Goal: Transaction & Acquisition: Obtain resource

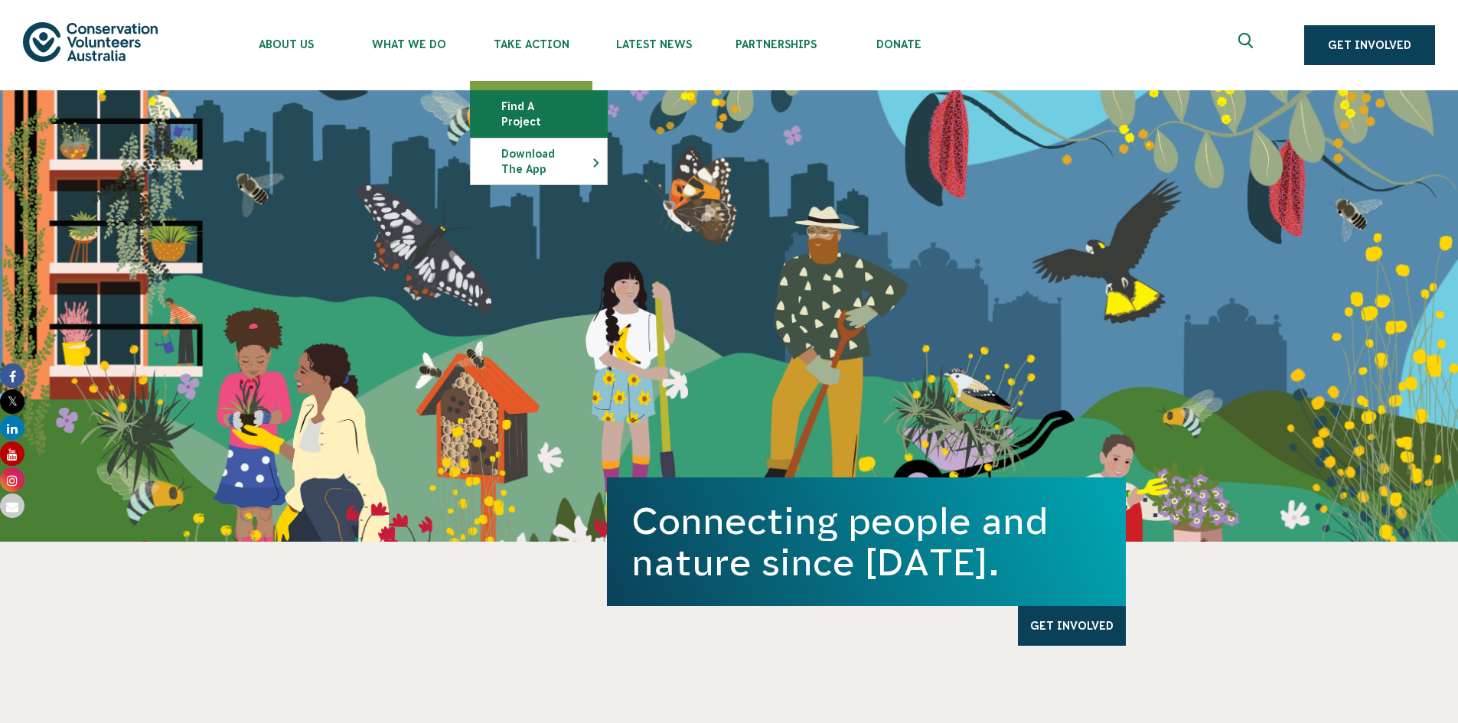
click at [531, 108] on link "Find a project" at bounding box center [539, 114] width 136 height 46
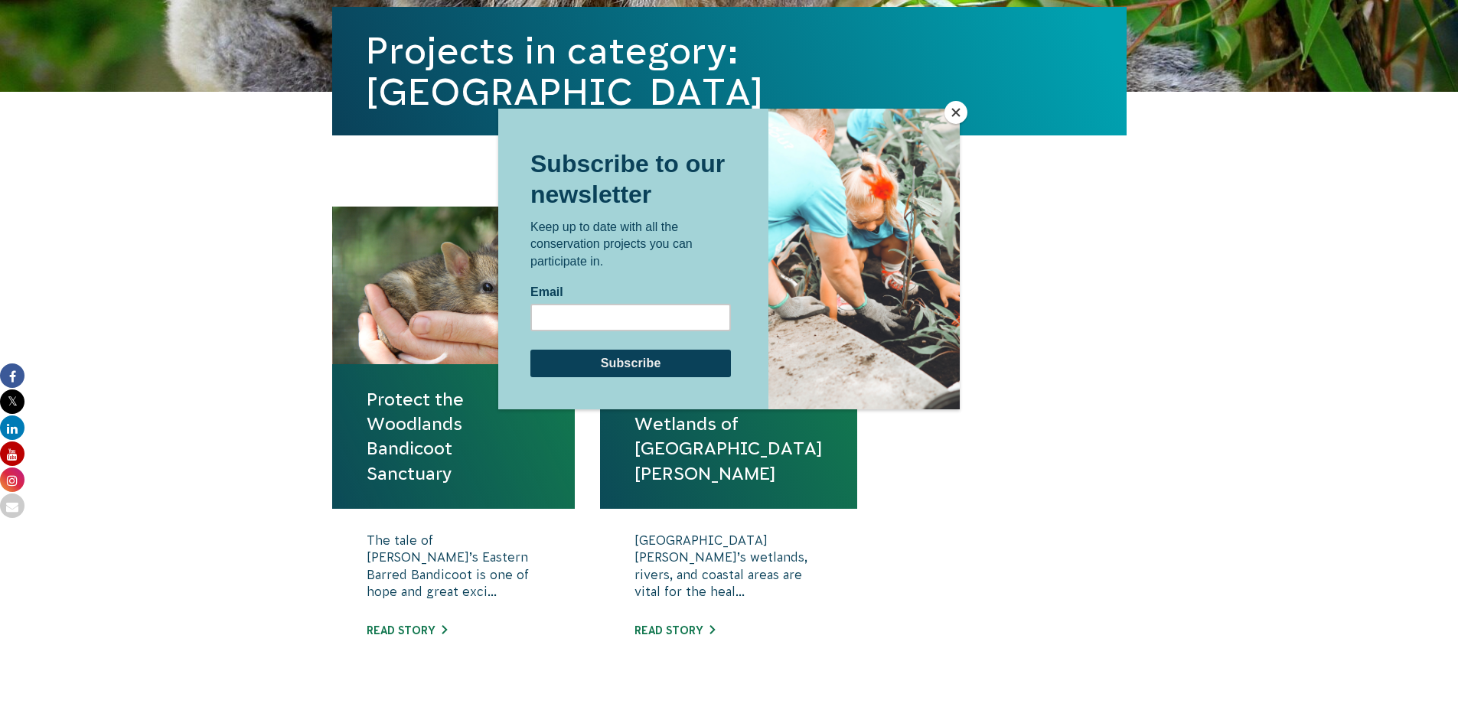
scroll to position [383, 0]
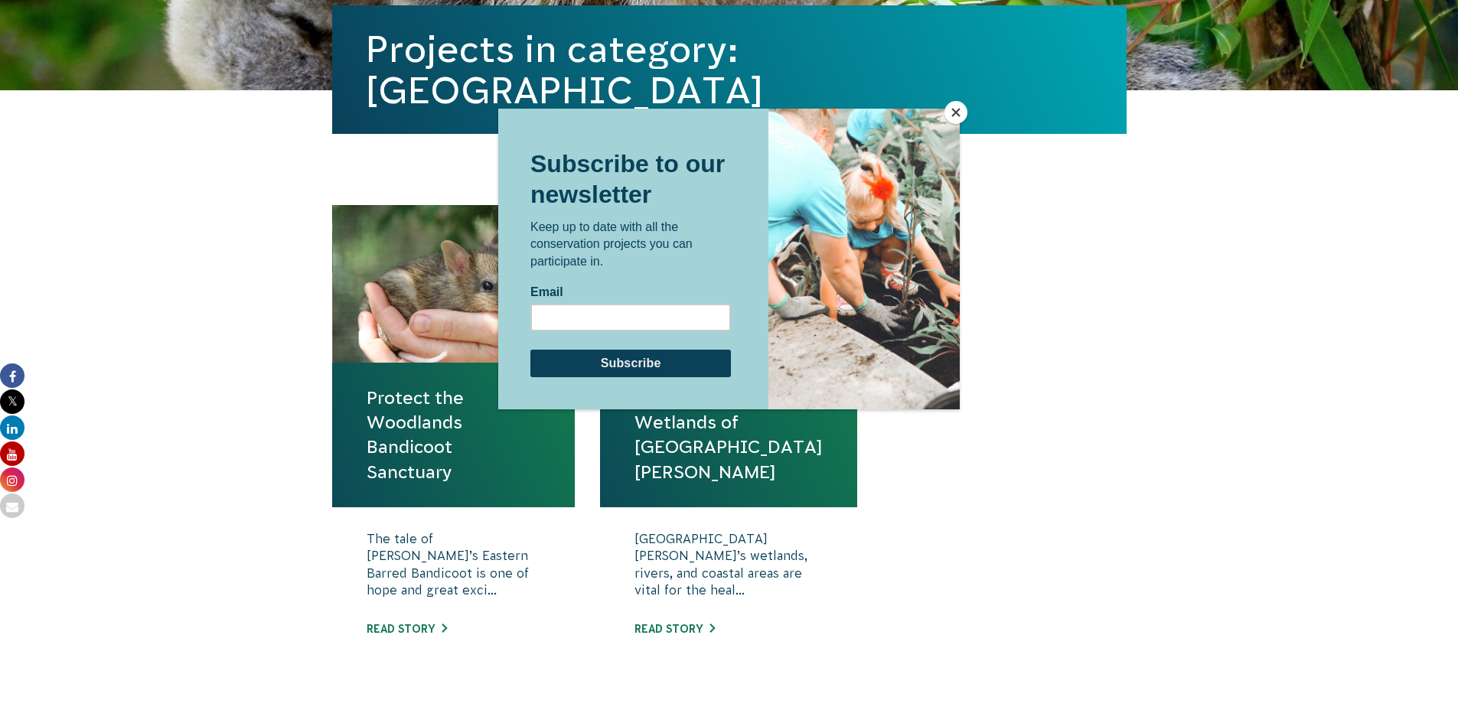
click at [959, 101] on button "Close" at bounding box center [956, 112] width 23 height 23
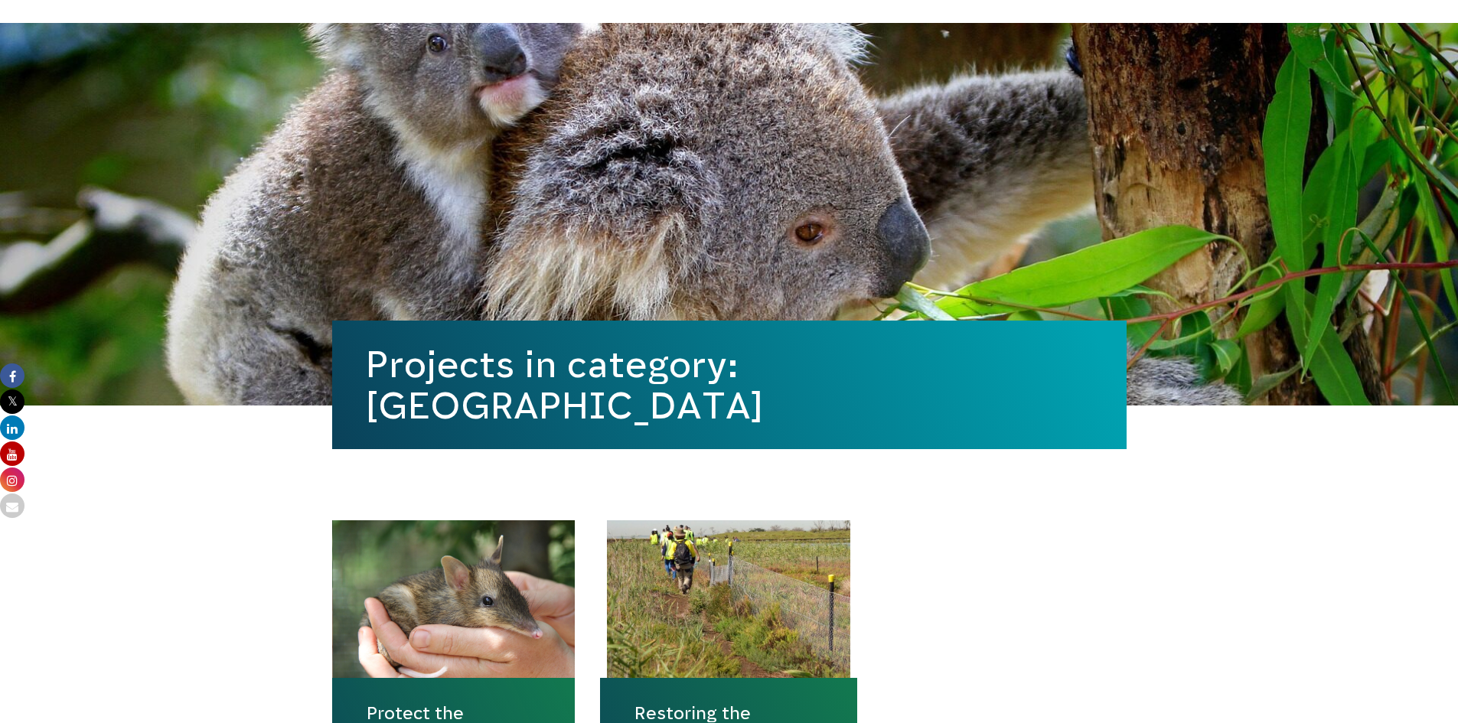
scroll to position [0, 0]
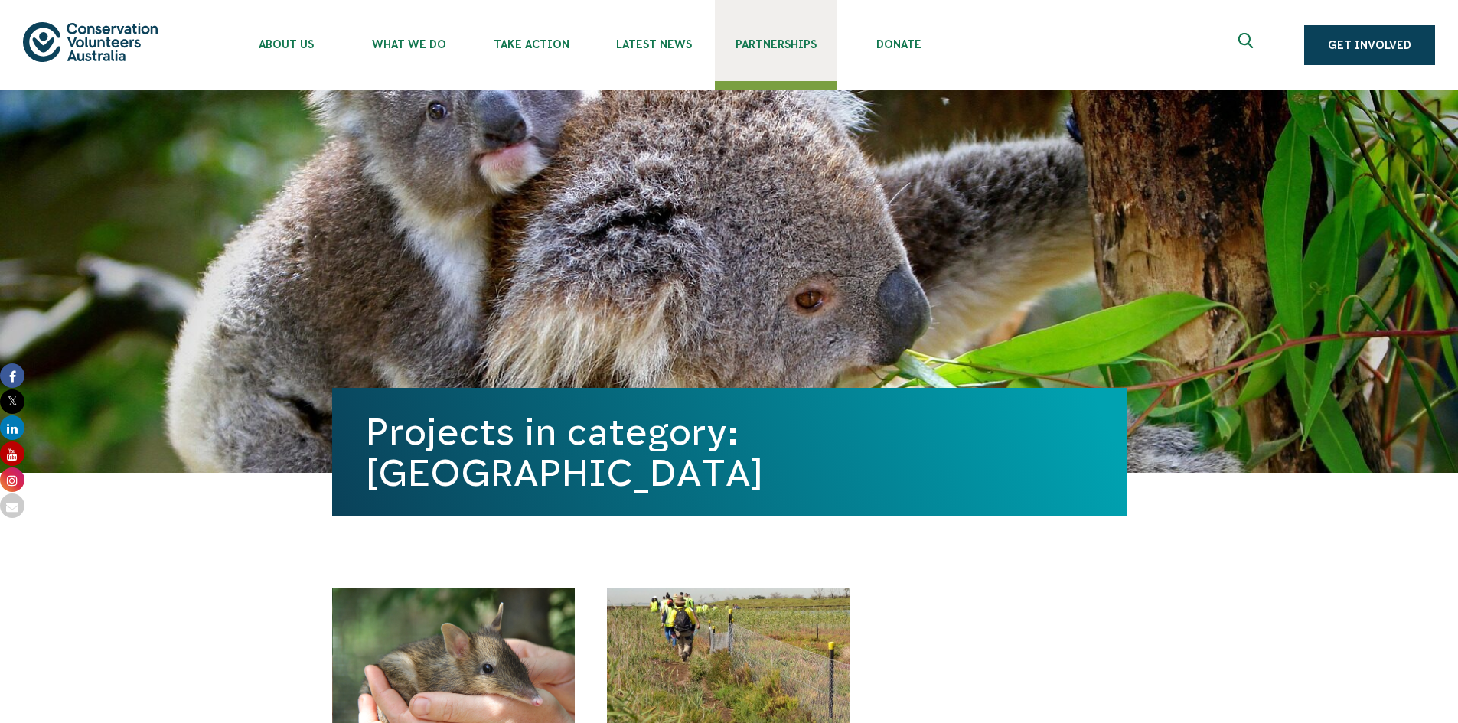
click at [766, 39] on span "Partnerships" at bounding box center [776, 44] width 122 height 12
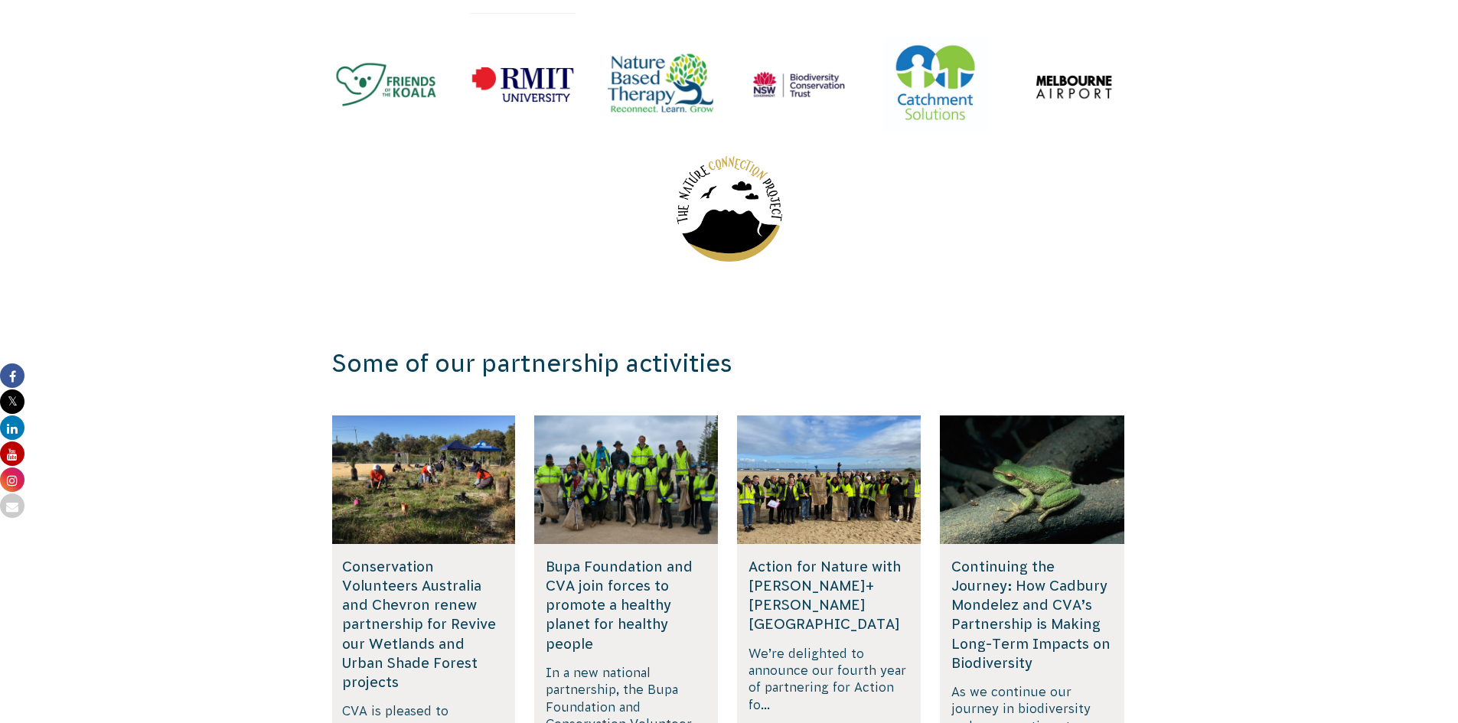
scroll to position [2308, 0]
